Goal: Task Accomplishment & Management: Manage account settings

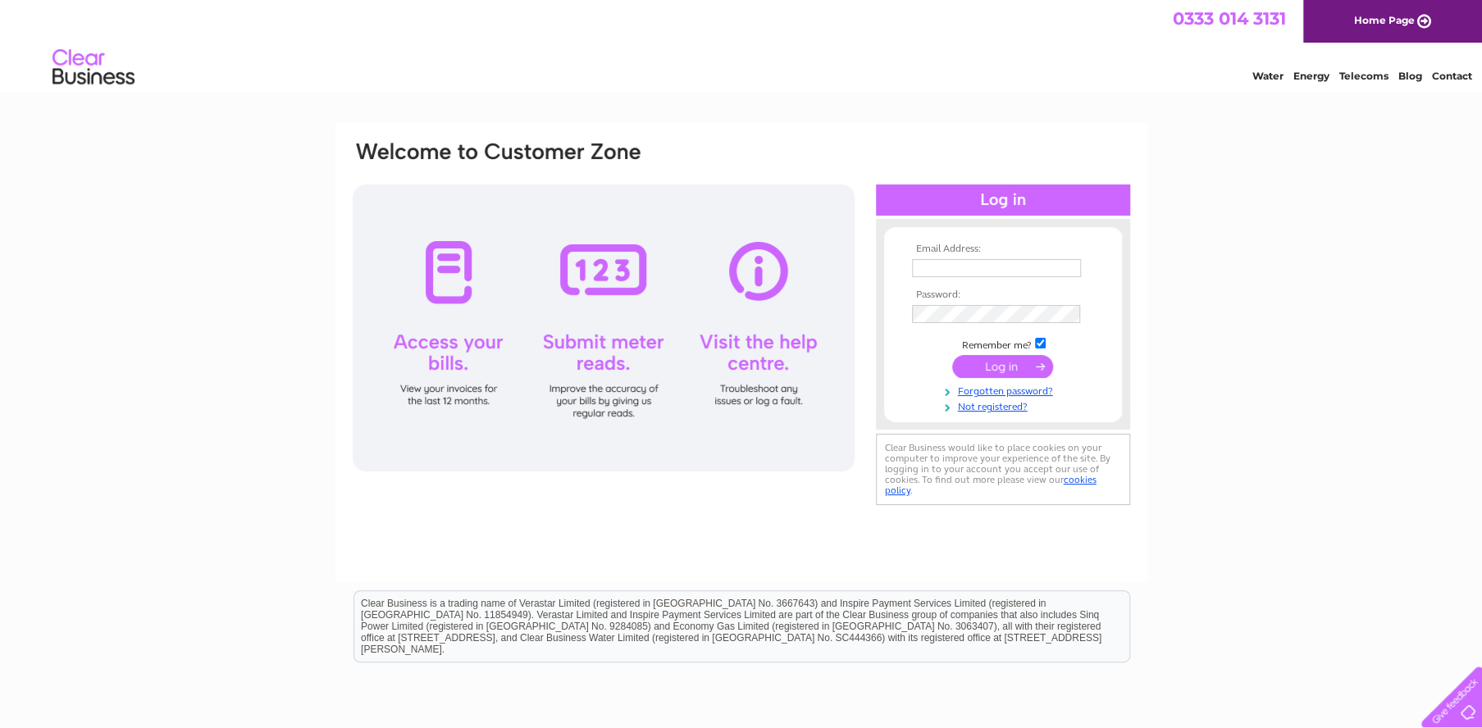
type input "forsyths@hotmail.co.uk"
click at [994, 367] on input "submit" at bounding box center [1002, 366] width 101 height 23
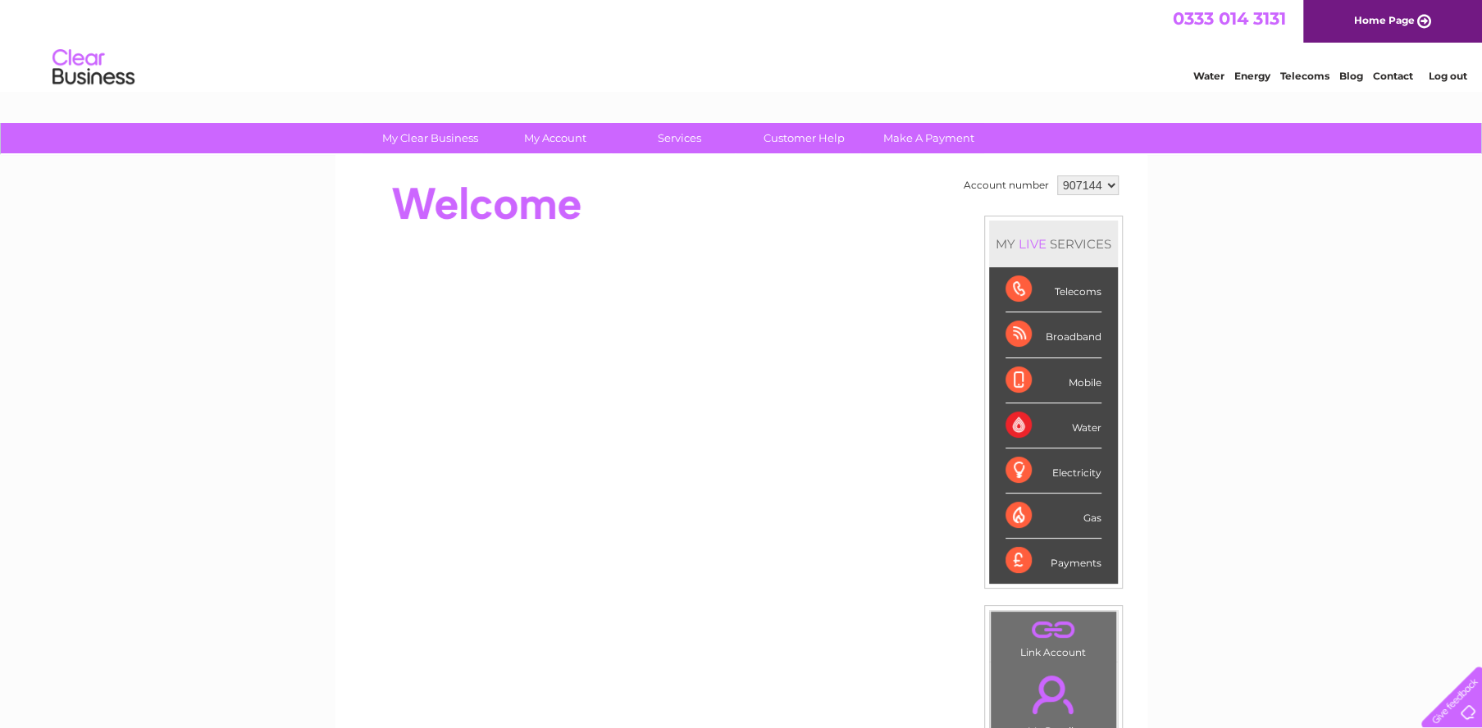
click at [1104, 187] on select "907144 907145" at bounding box center [1087, 185] width 61 height 20
select select "907145"
click at [1057, 175] on select "907144 907145" at bounding box center [1087, 185] width 61 height 20
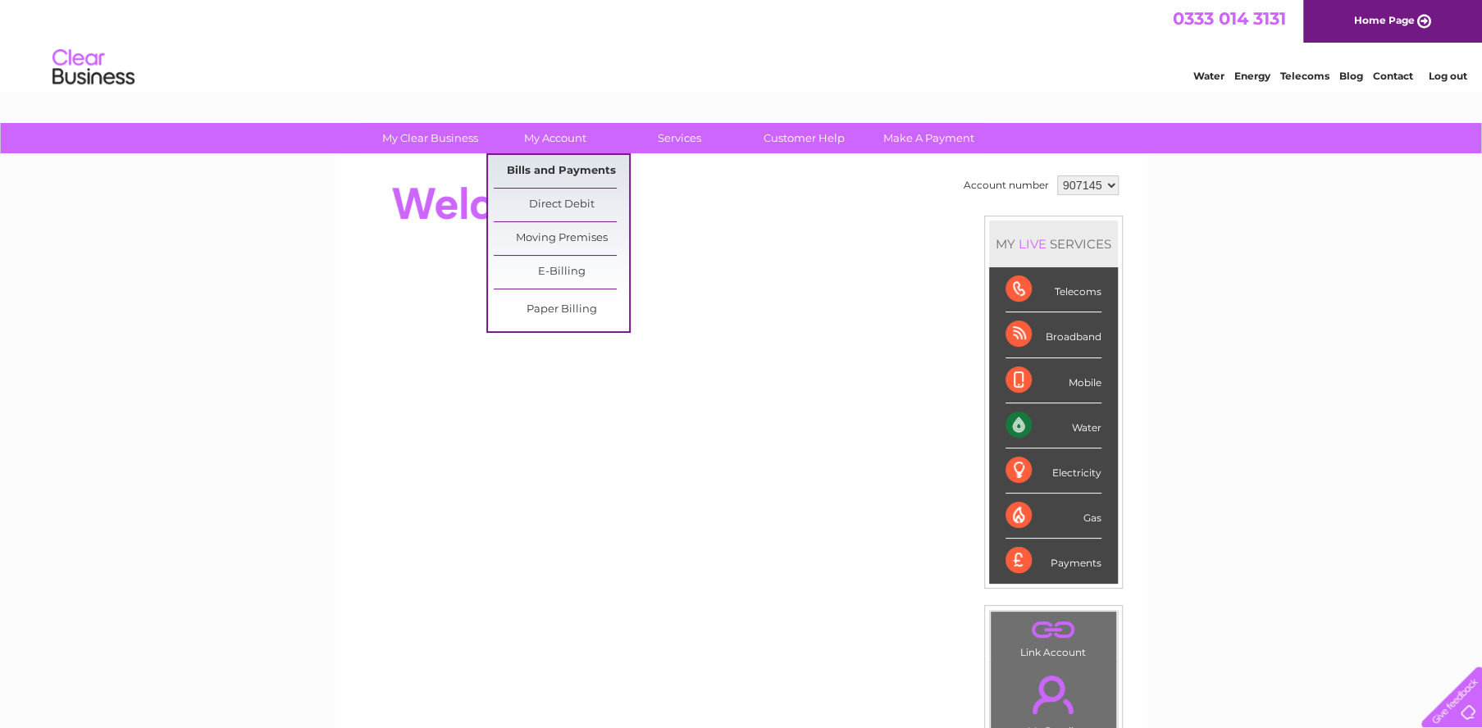
click at [548, 168] on link "Bills and Payments" at bounding box center [561, 171] width 135 height 33
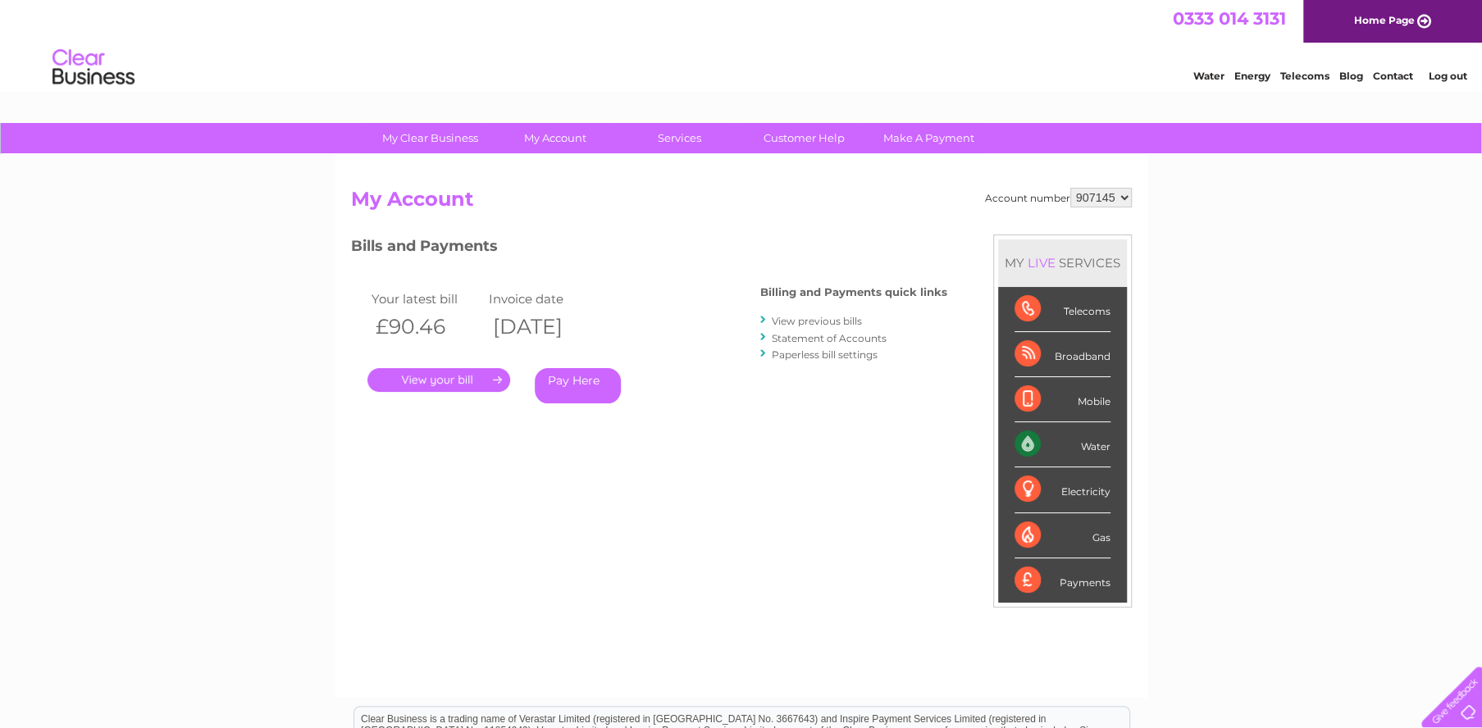
click at [430, 383] on link "." at bounding box center [438, 380] width 143 height 24
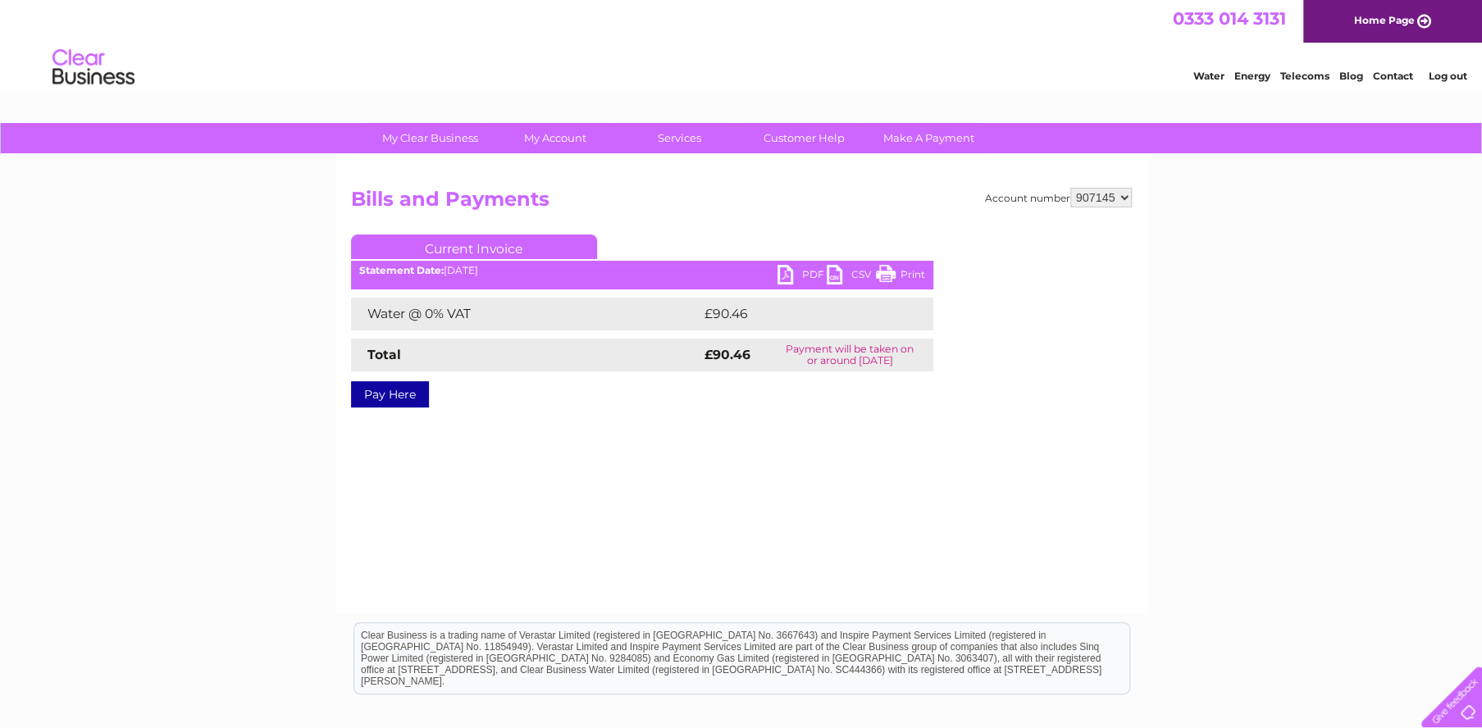
click at [802, 275] on link "PDF" at bounding box center [801, 277] width 49 height 24
